Goal: Check status: Check status

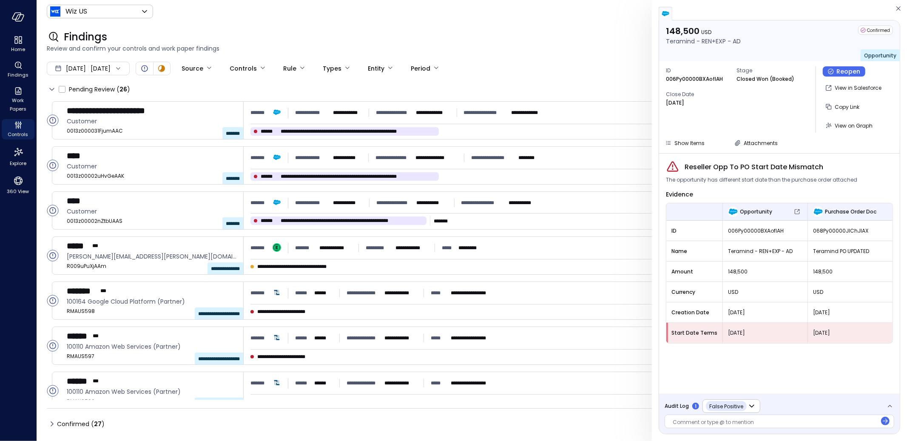
click at [325, 6] on div "Wiz US ****** ​ A" at bounding box center [472, 11] width 850 height 16
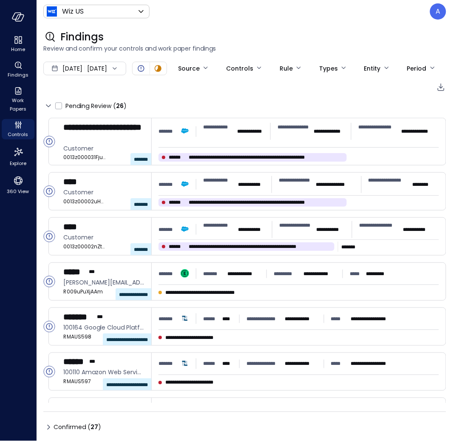
click at [327, 98] on div "**********" at bounding box center [244, 247] width 403 height 373
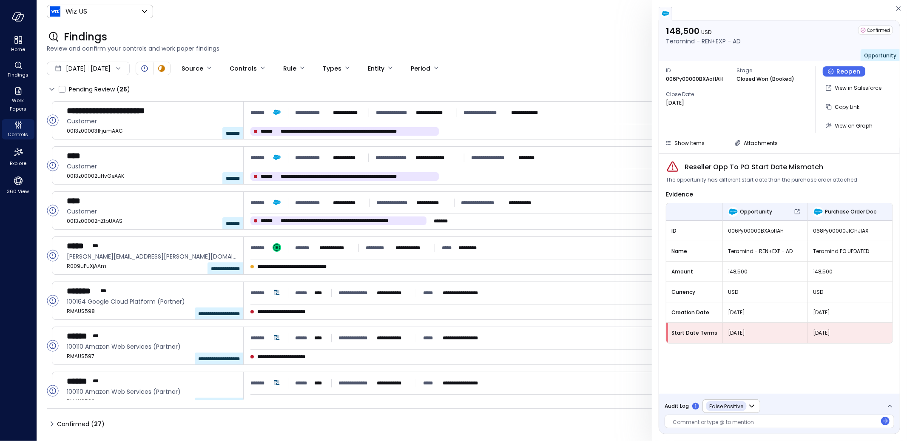
click at [54, 421] on icon at bounding box center [52, 424] width 10 height 10
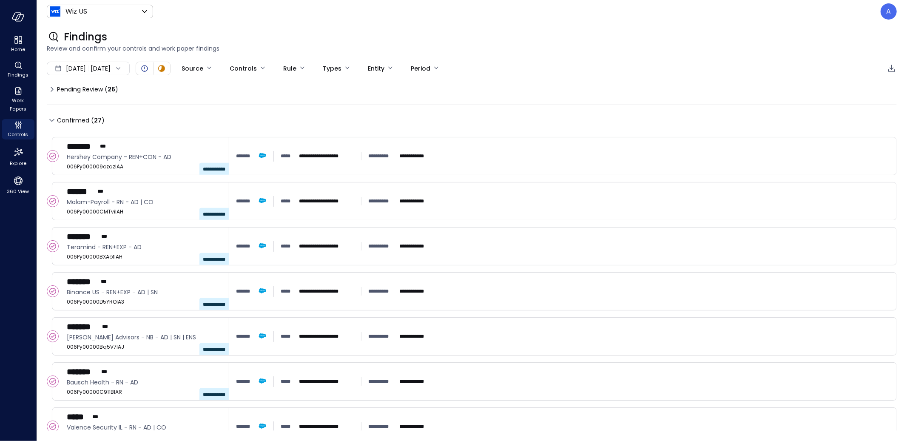
scroll to position [358, 0]
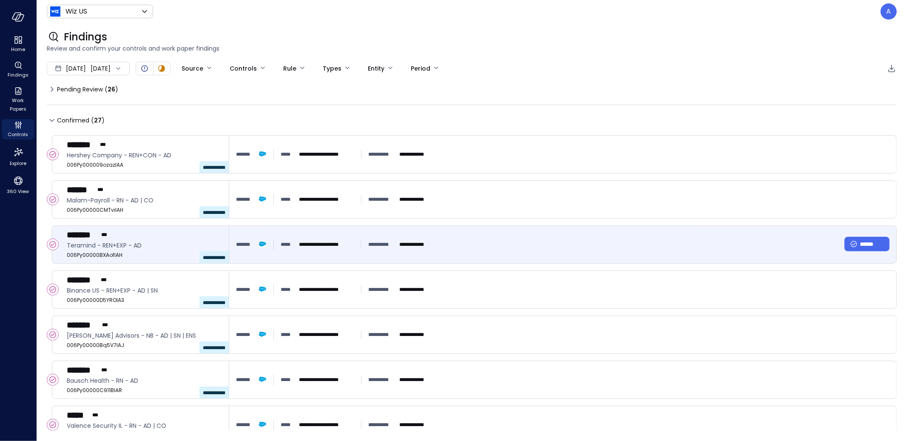
click at [117, 236] on div "******* ***" at bounding box center [144, 234] width 155 height 11
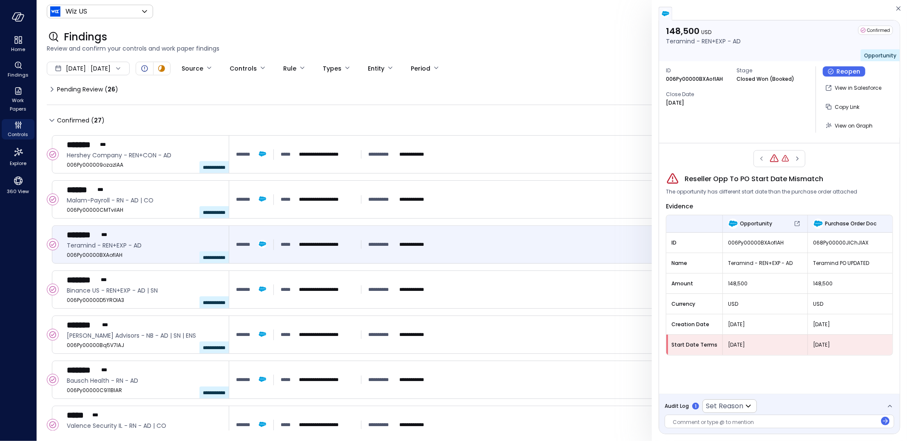
type input "**********"
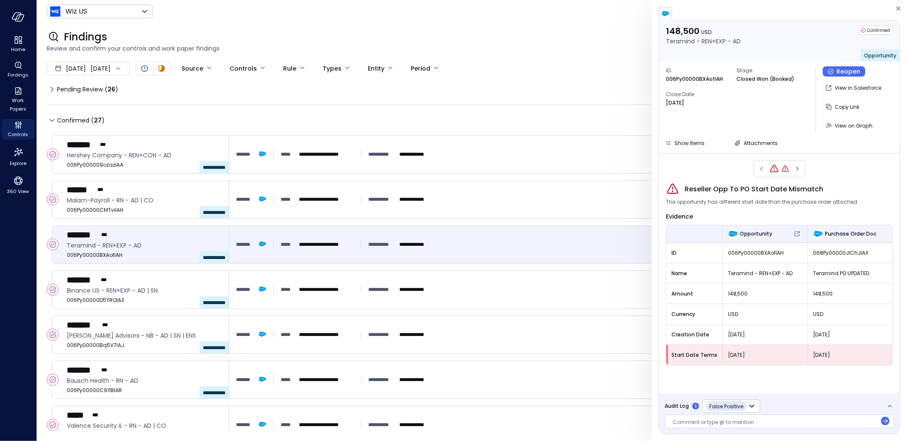
click at [52, 91] on icon at bounding box center [52, 89] width 10 height 10
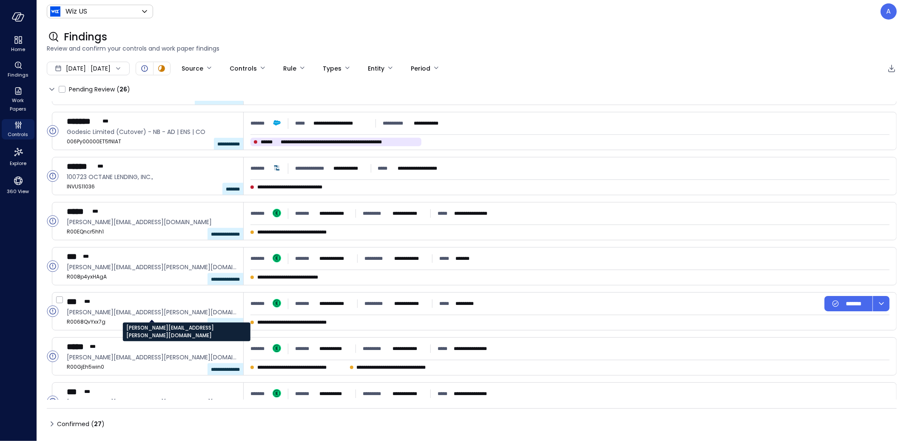
scroll to position [596, 0]
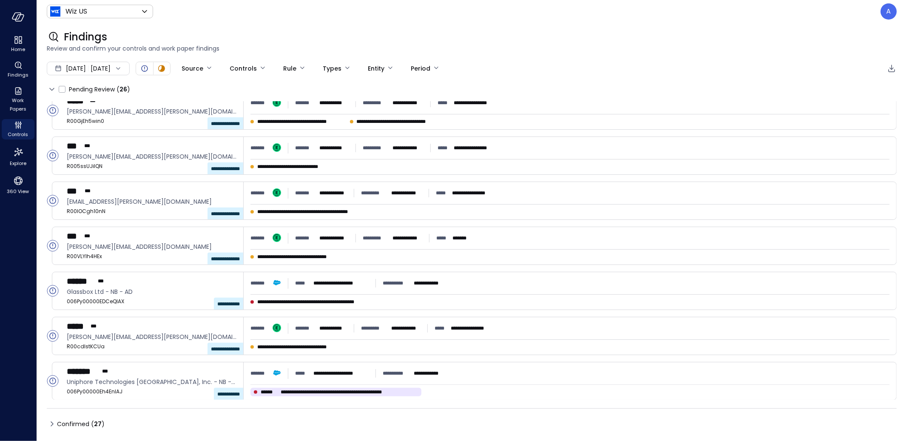
click at [53, 90] on icon at bounding box center [52, 89] width 10 height 10
click at [55, 423] on icon at bounding box center [52, 424] width 10 height 10
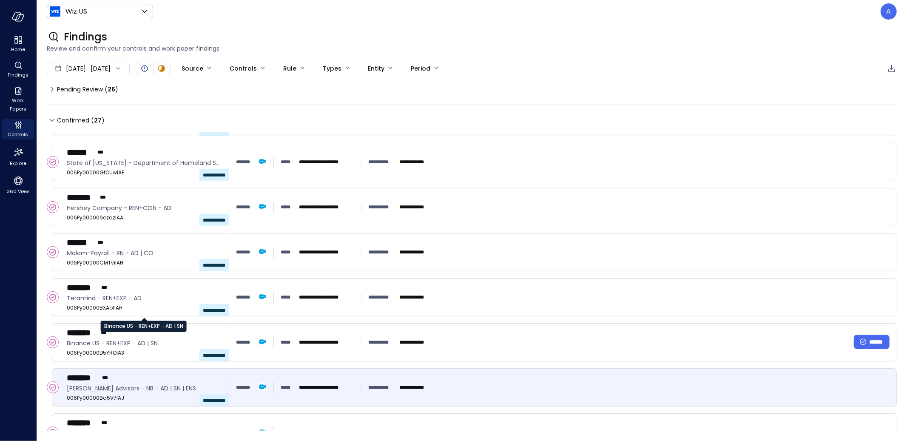
scroll to position [369, 0]
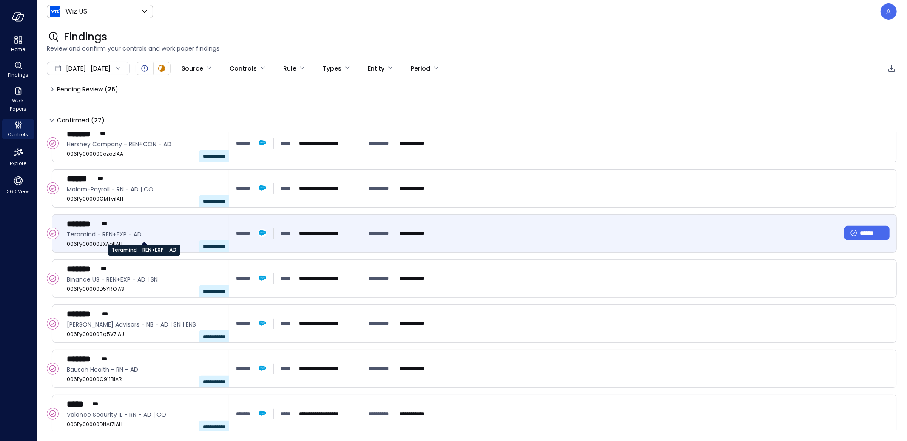
click at [167, 233] on span "Teramind - REN+EXP - AD" at bounding box center [144, 234] width 155 height 9
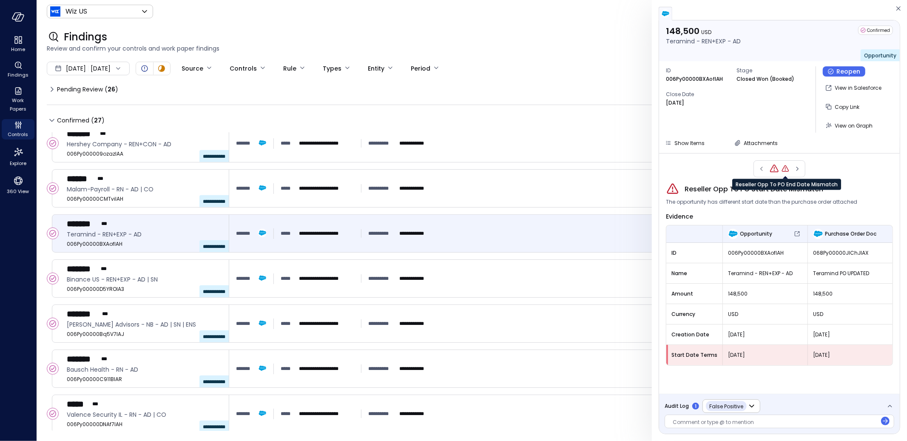
click at [783, 169] on icon "Reseller Opp To PO End Date Mismatch" at bounding box center [785, 168] width 7 height 6
click at [772, 169] on icon "Reseller Opp To PO Start Date Mismatch" at bounding box center [773, 169] width 9 height 9
click at [788, 170] on icon "Reseller Opp To PO End Date Mismatch" at bounding box center [785, 168] width 7 height 6
click at [777, 170] on icon "Reseller Opp To PO Start Date Mismatch" at bounding box center [773, 168] width 7 height 6
click at [784, 170] on icon "Reseller Opp To PO End Date Mismatch" at bounding box center [785, 169] width 9 height 9
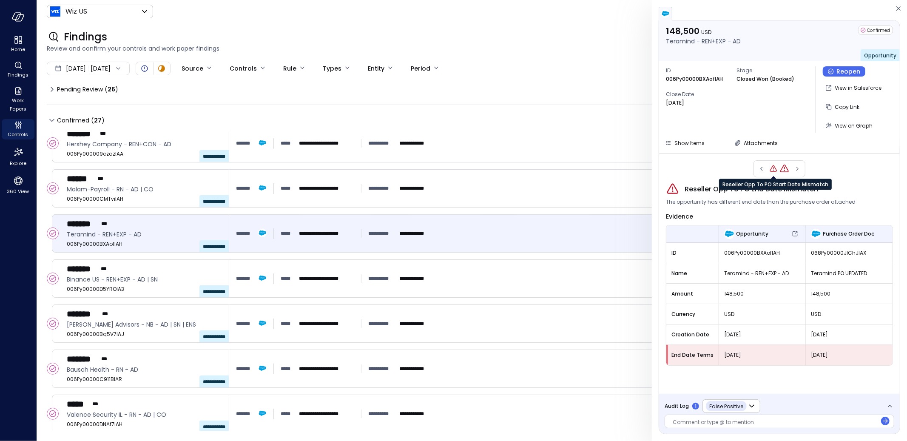
click at [773, 168] on icon "Reseller Opp To PO Start Date Mismatch" at bounding box center [773, 169] width 9 height 9
click at [783, 168] on icon "Reseller Opp To PO End Date Mismatch" at bounding box center [785, 168] width 7 height 6
click at [774, 163] on div at bounding box center [780, 168] width 52 height 17
click at [774, 165] on icon "Reseller Opp To PO Start Date Mismatch" at bounding box center [773, 168] width 7 height 6
click at [782, 168] on icon "Reseller Opp To PO End Date Mismatch" at bounding box center [785, 169] width 9 height 9
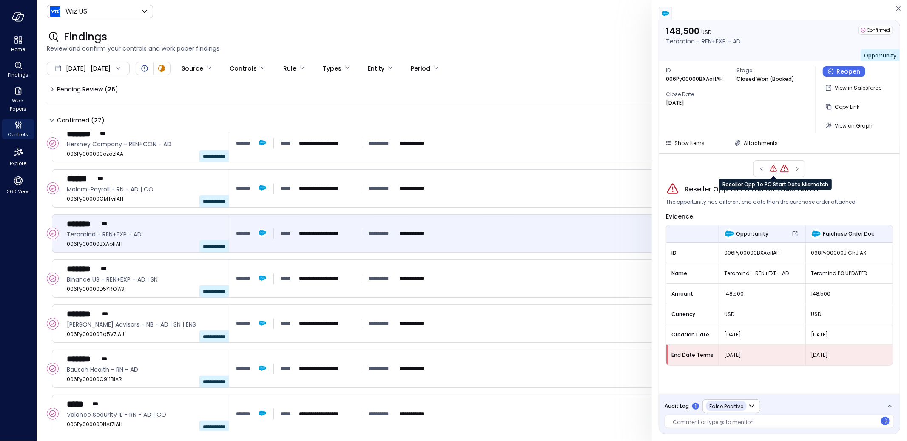
click at [774, 171] on icon "Reseller Opp To PO Start Date Mismatch" at bounding box center [773, 169] width 9 height 9
click at [781, 169] on icon "Reseller Opp To PO End Date Mismatch" at bounding box center [785, 169] width 9 height 9
click at [776, 170] on icon "Reseller Opp To PO Start Date Mismatch" at bounding box center [773, 169] width 9 height 9
click at [786, 171] on icon "Reseller Opp To PO End Date Mismatch" at bounding box center [785, 168] width 7 height 6
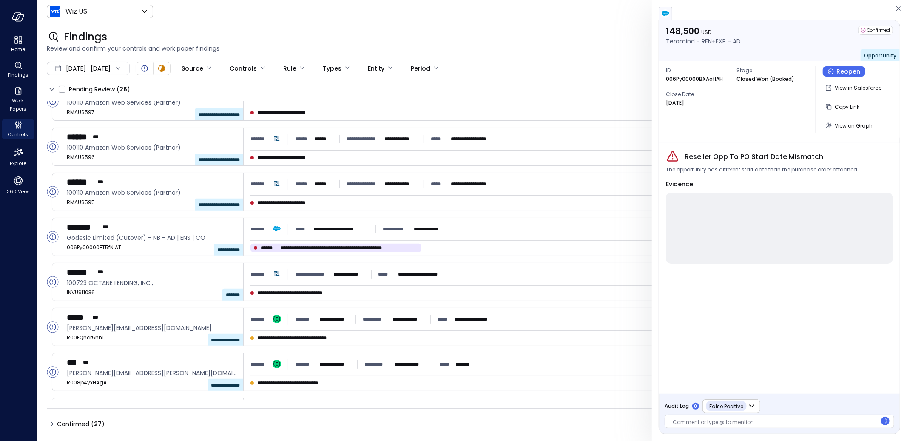
scroll to position [596, 0]
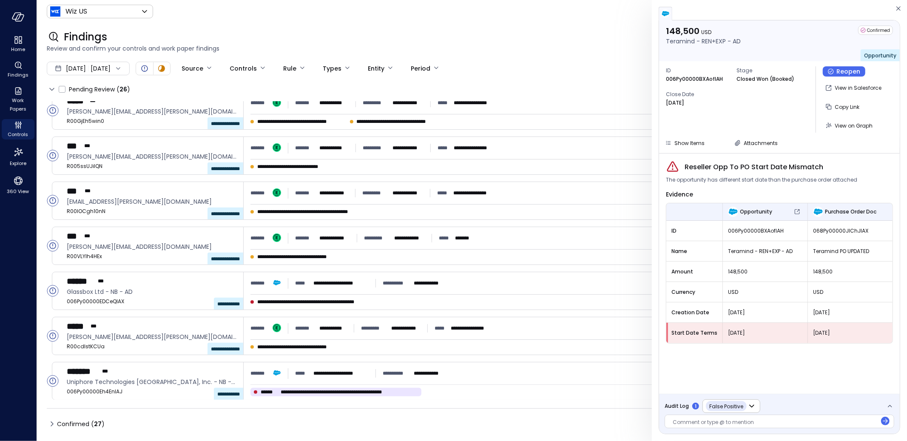
click at [52, 421] on icon at bounding box center [52, 424] width 10 height 10
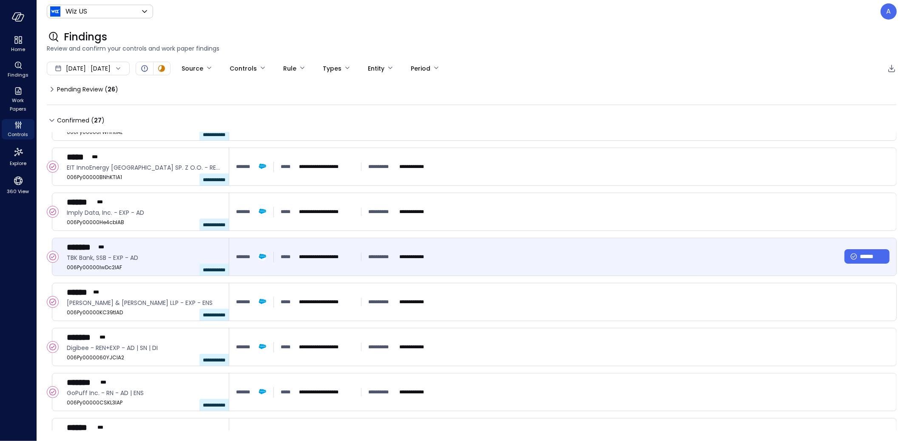
scroll to position [307, 0]
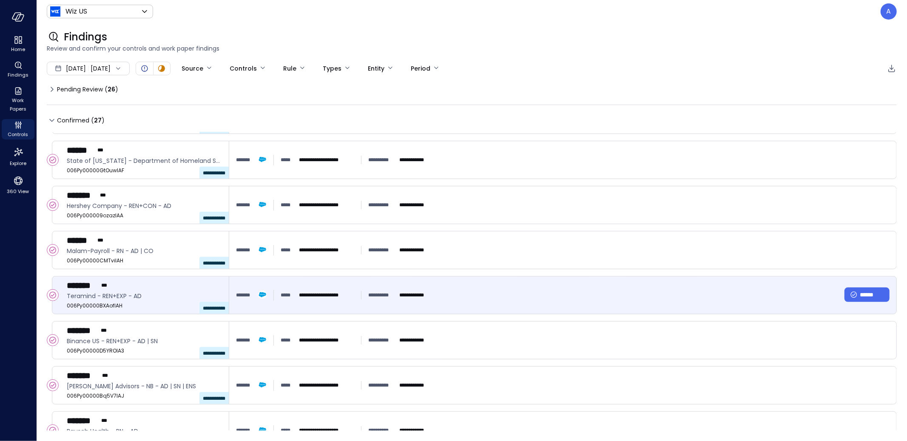
click at [381, 283] on div "**********" at bounding box center [562, 294] width 667 height 37
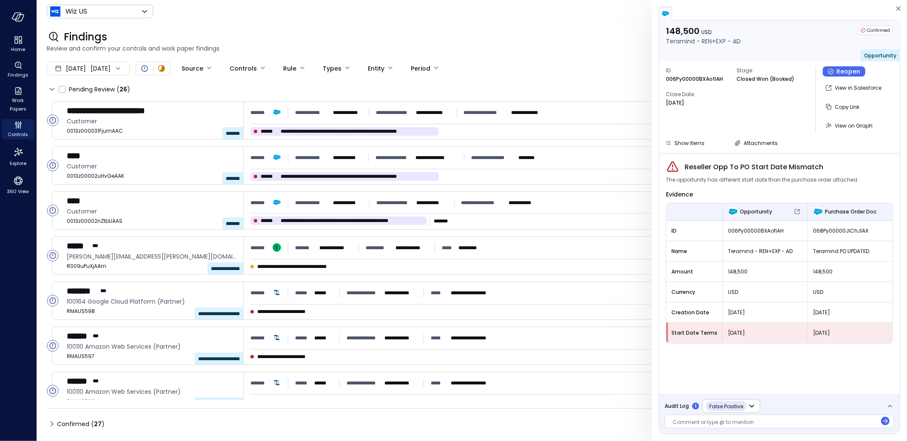
click at [419, 49] on span "Review and confirm your controls and work paper findings" at bounding box center [472, 48] width 850 height 9
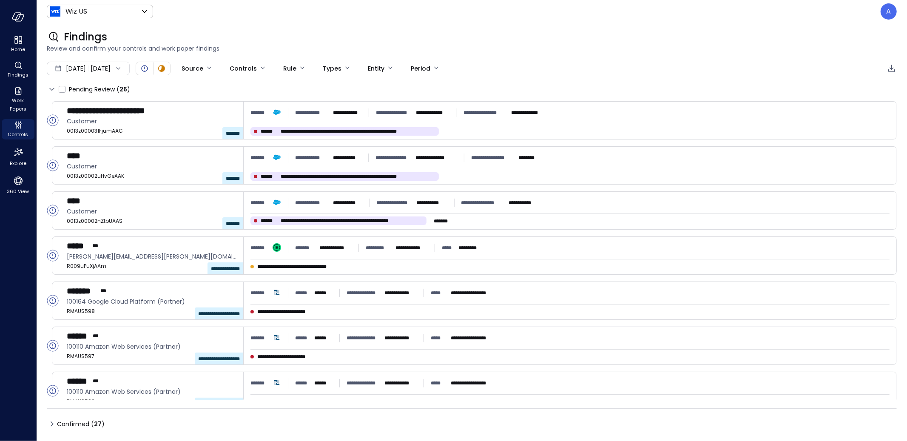
click at [419, 49] on span "Review and confirm your controls and work paper findings" at bounding box center [472, 48] width 850 height 9
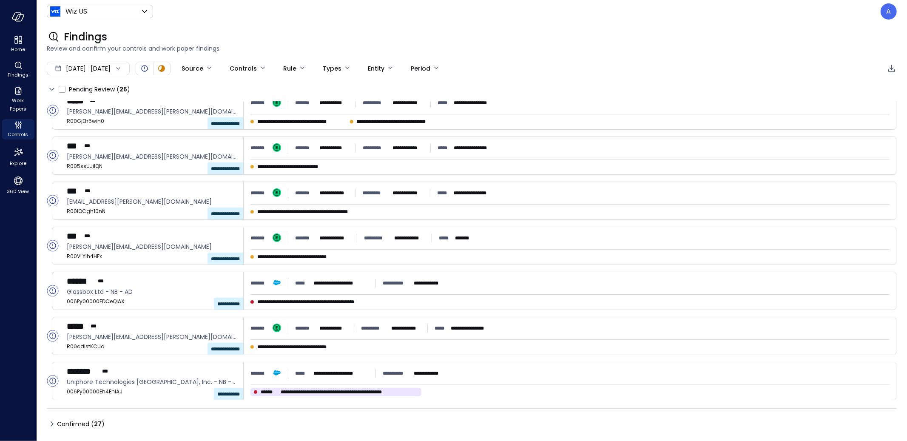
click at [48, 426] on icon at bounding box center [52, 424] width 10 height 10
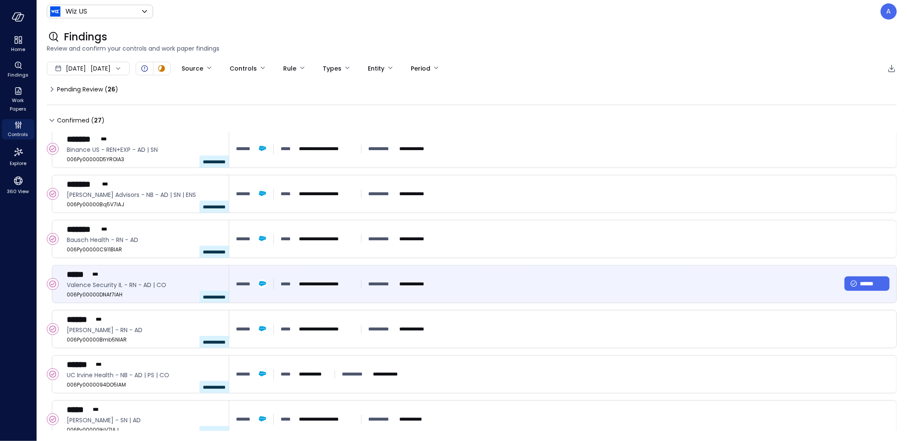
scroll to position [422, 0]
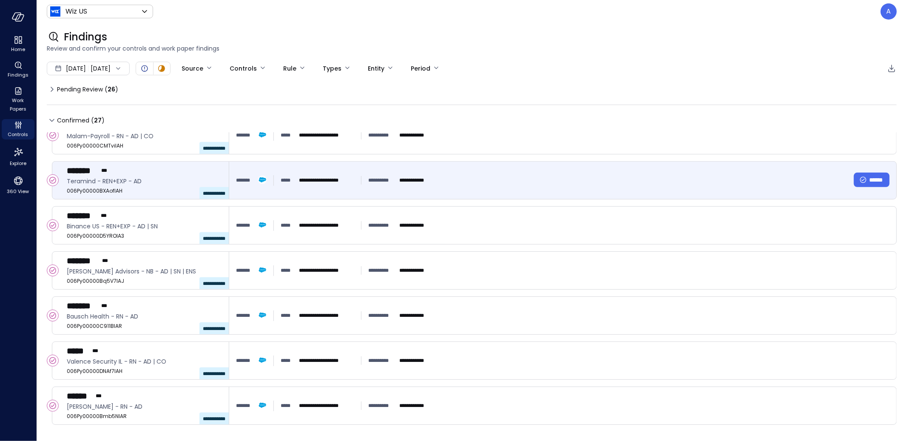
click at [123, 173] on div "******* ***" at bounding box center [144, 170] width 155 height 11
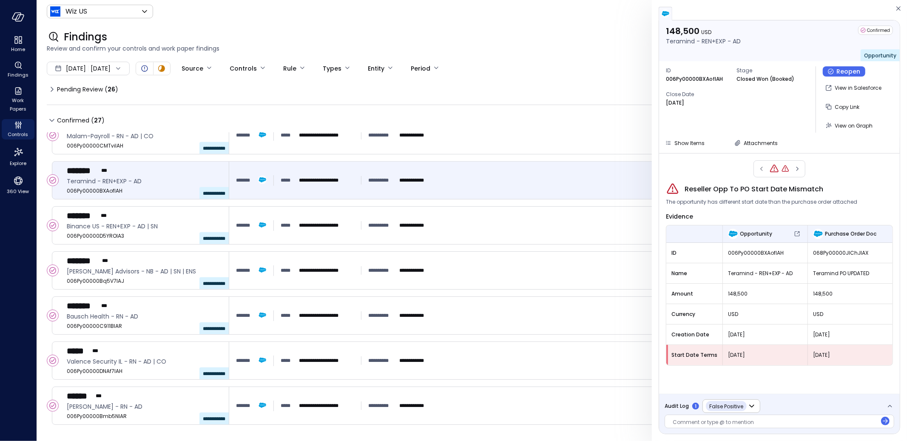
scroll to position [422, 0]
